Goal: Task Accomplishment & Management: Manage account settings

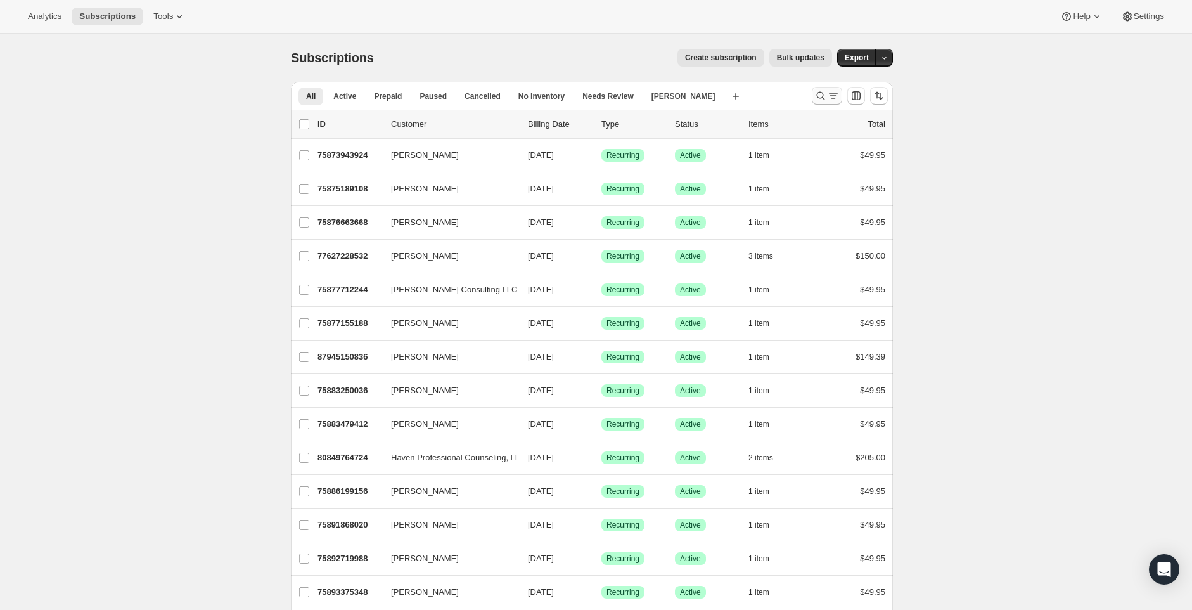
click at [827, 94] on icon "Search and filter results" at bounding box center [820, 95] width 13 height 13
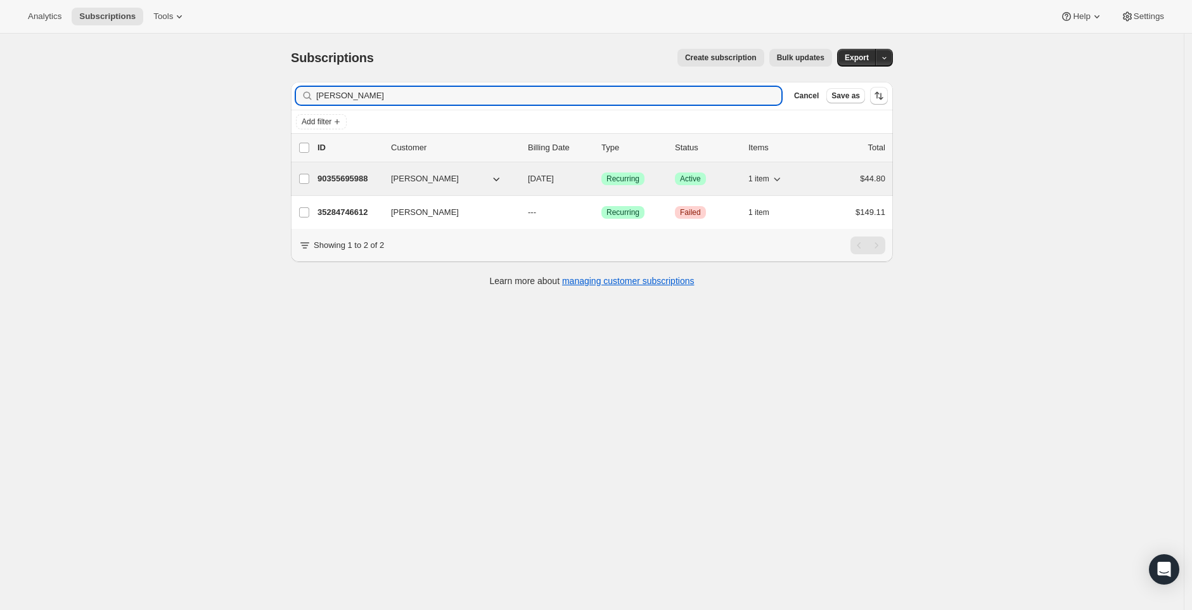
type input "[PERSON_NAME]"
click at [346, 184] on p "90355695988" at bounding box center [349, 178] width 63 height 13
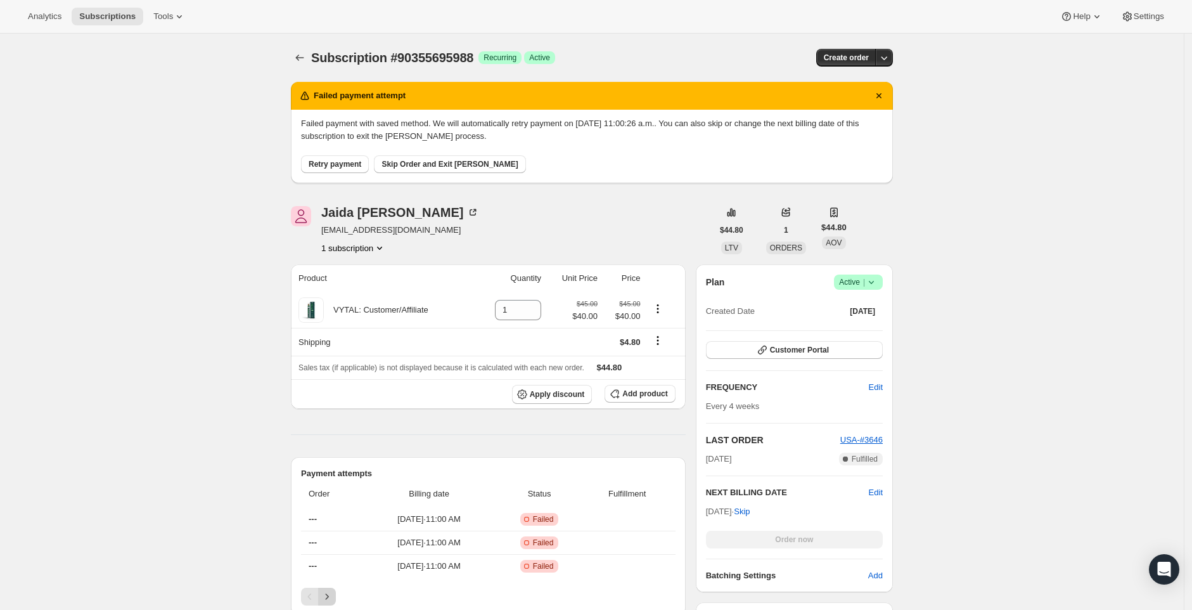
click at [333, 591] on icon "Next" at bounding box center [327, 596] width 13 height 13
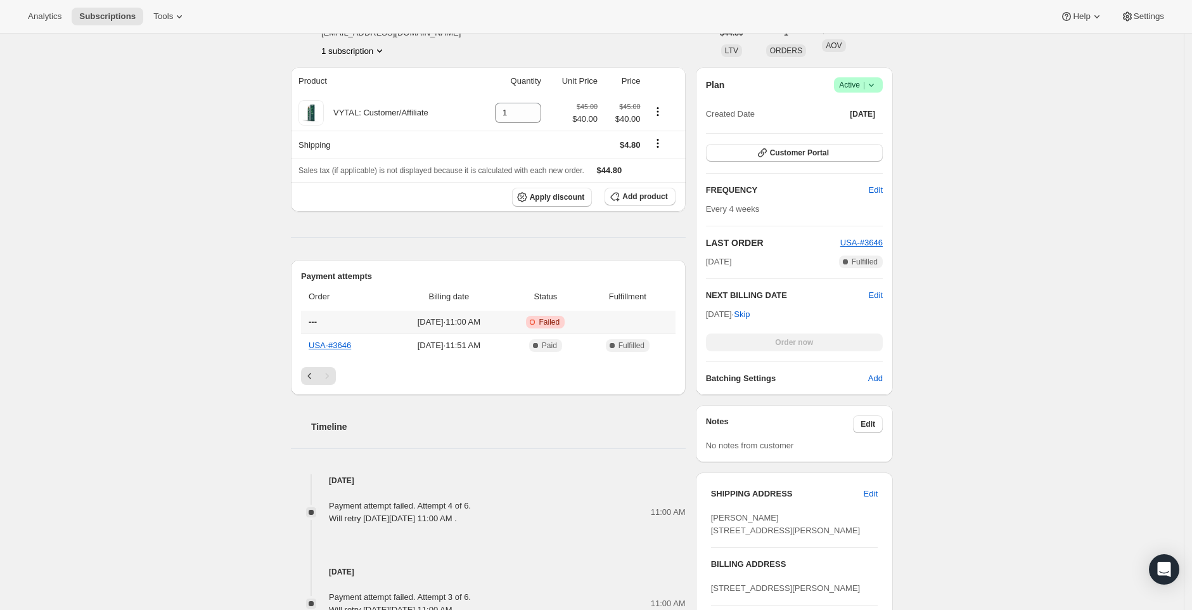
scroll to position [203, 0]
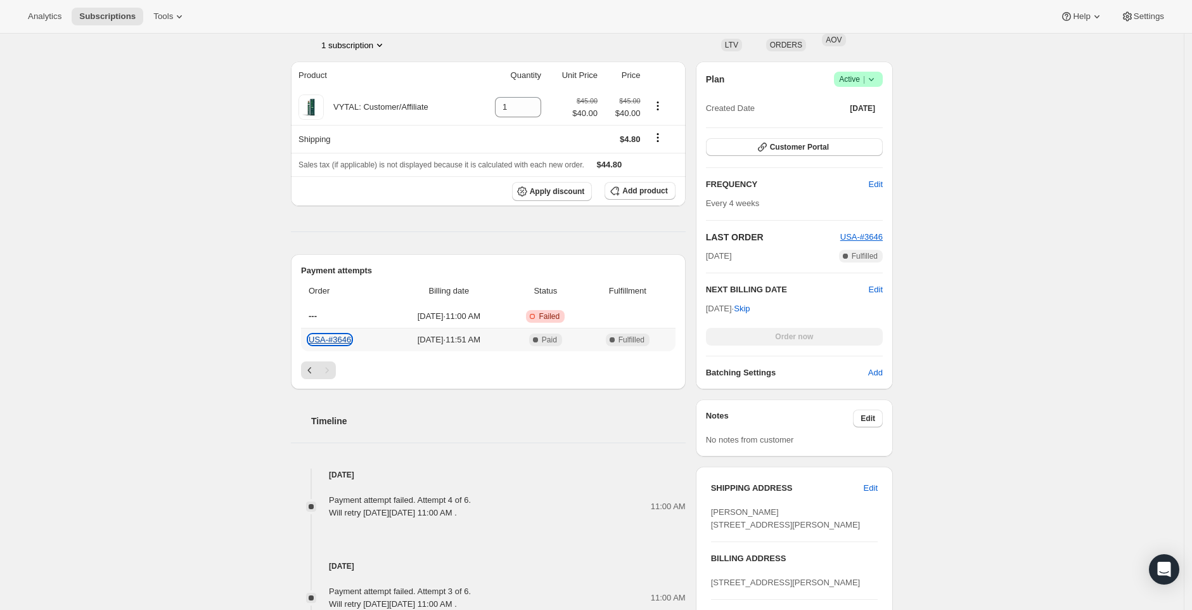
click at [345, 341] on link "USA-#3646" at bounding box center [330, 340] width 42 height 10
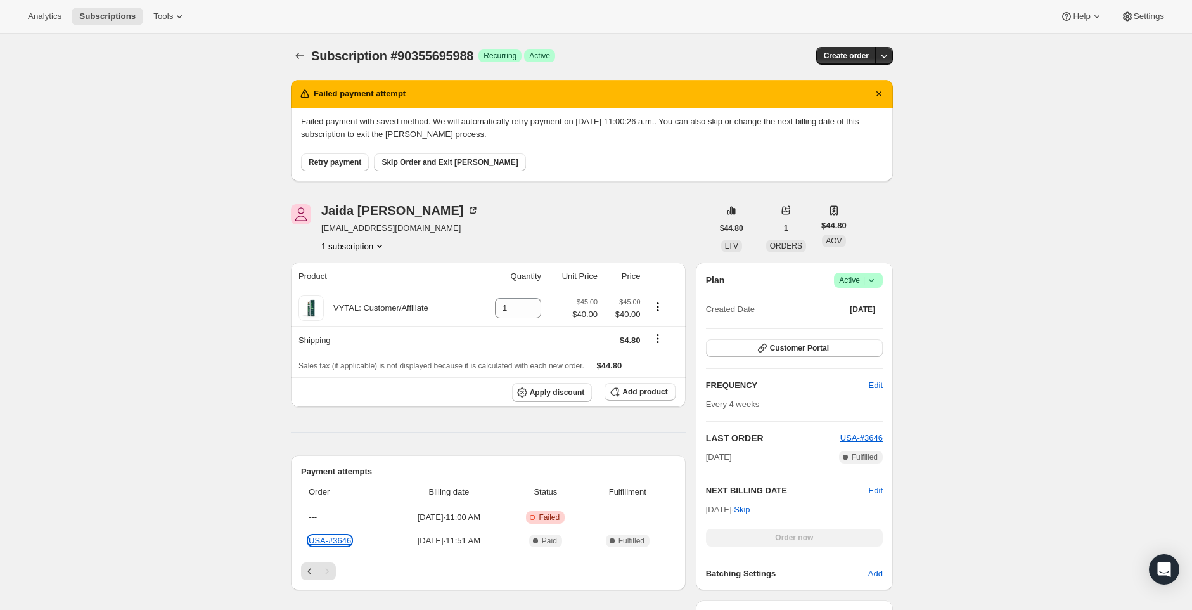
scroll to position [0, 0]
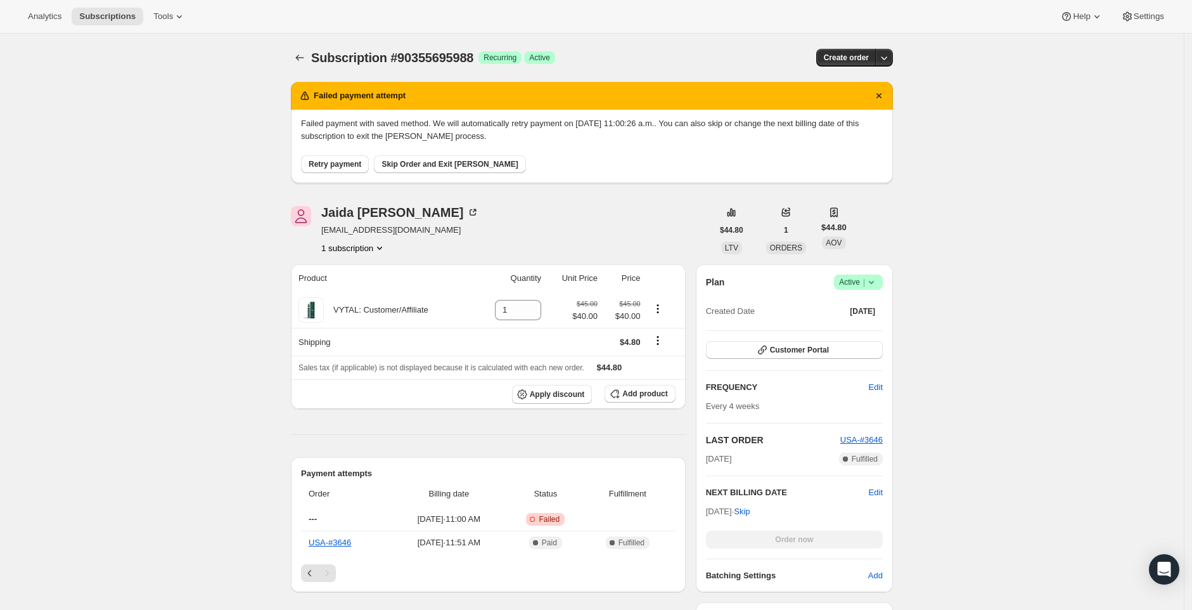
click at [869, 290] on div "Plan Success Active | Created Date [DATE]" at bounding box center [794, 297] width 177 height 46
click at [874, 283] on icon at bounding box center [871, 282] width 13 height 13
click at [847, 305] on span "Pause subscription" at bounding box center [858, 307] width 70 height 10
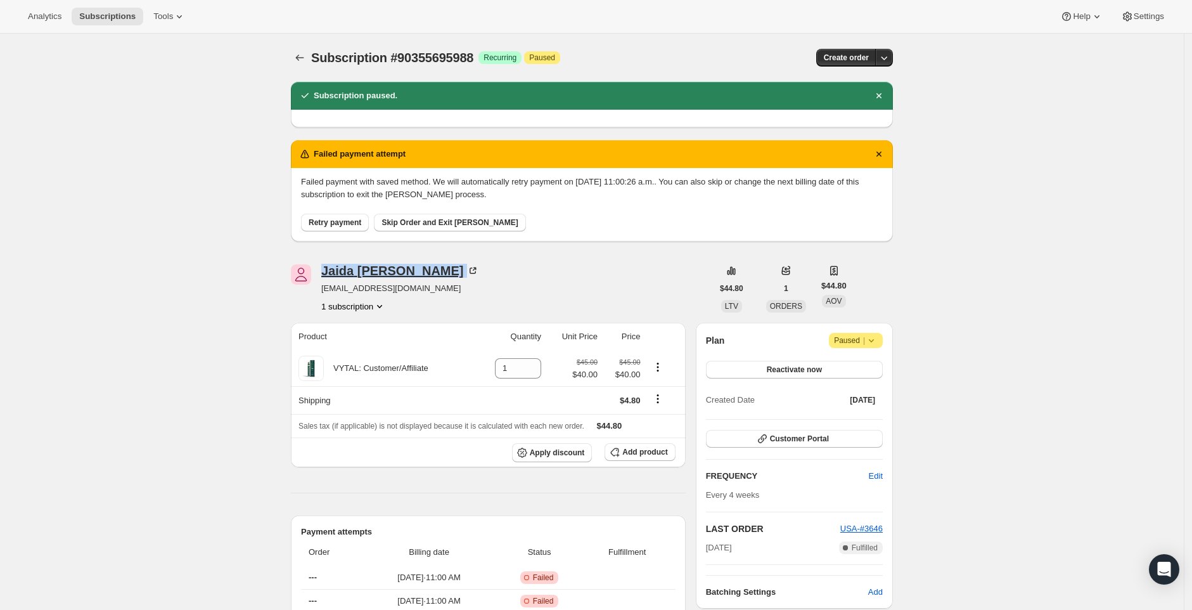
drag, startPoint x: 422, startPoint y: 270, endPoint x: 326, endPoint y: 273, distance: 95.7
click at [326, 273] on div "[PERSON_NAME]" at bounding box center [400, 270] width 158 height 13
